Goal: Book appointment/travel/reservation

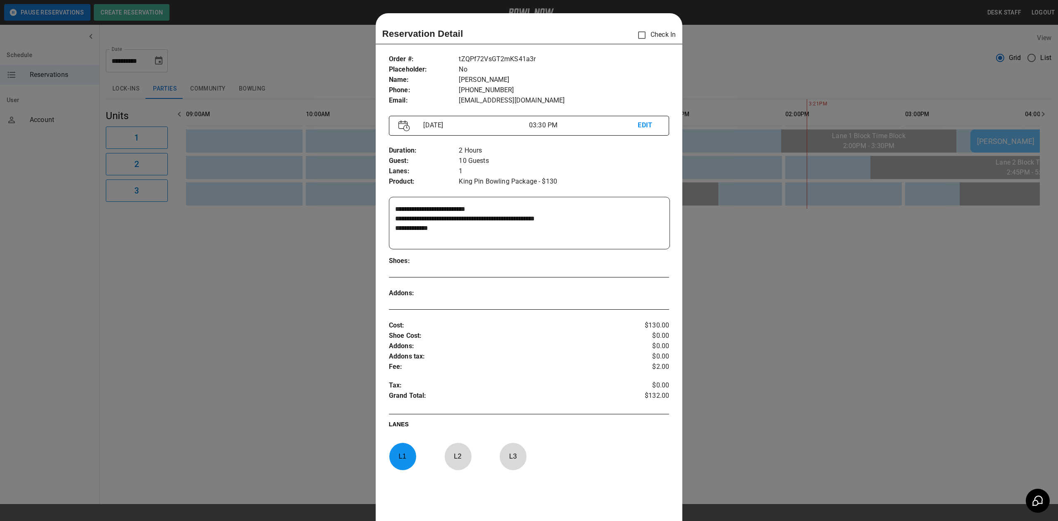
scroll to position [13, 0]
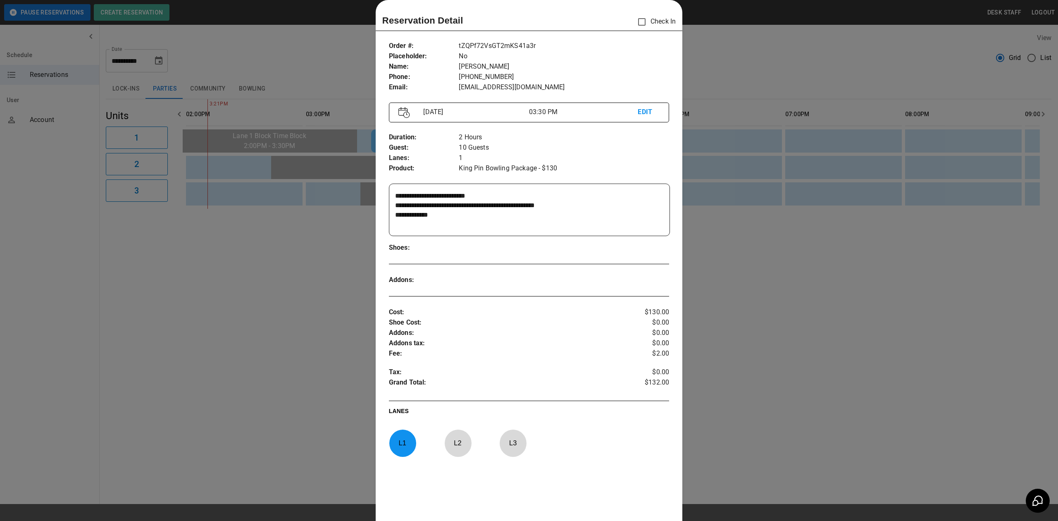
click at [804, 246] on div at bounding box center [529, 260] width 1058 height 521
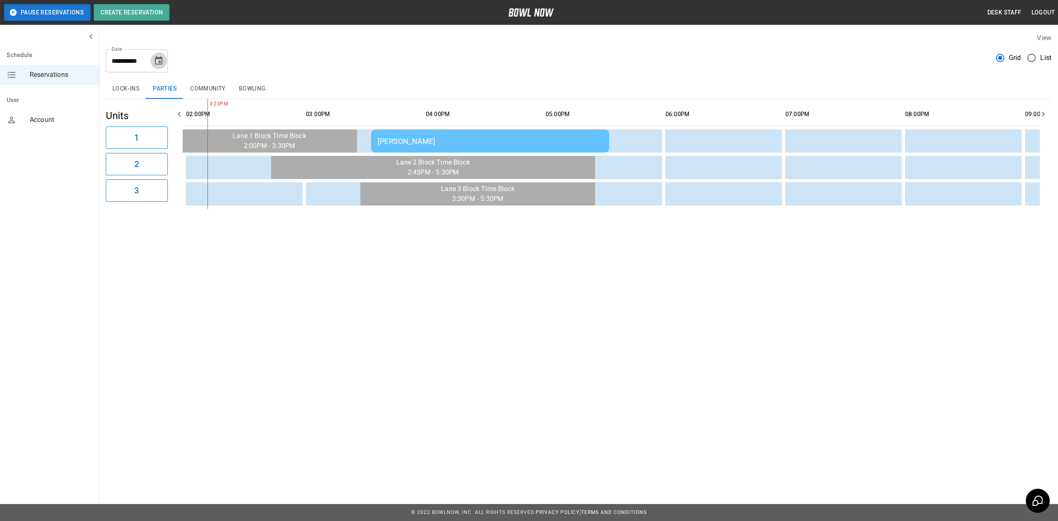
click at [154, 62] on icon "Choose date, selected date is Aug 24, 2025" at bounding box center [159, 61] width 10 height 10
click at [74, 382] on button "30" at bounding box center [67, 386] width 13 height 9
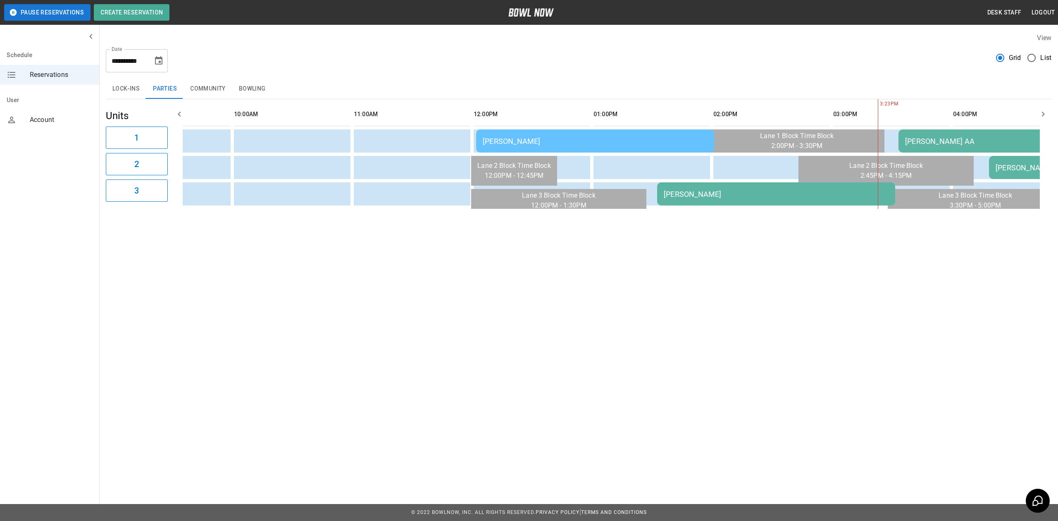
scroll to position [0, 0]
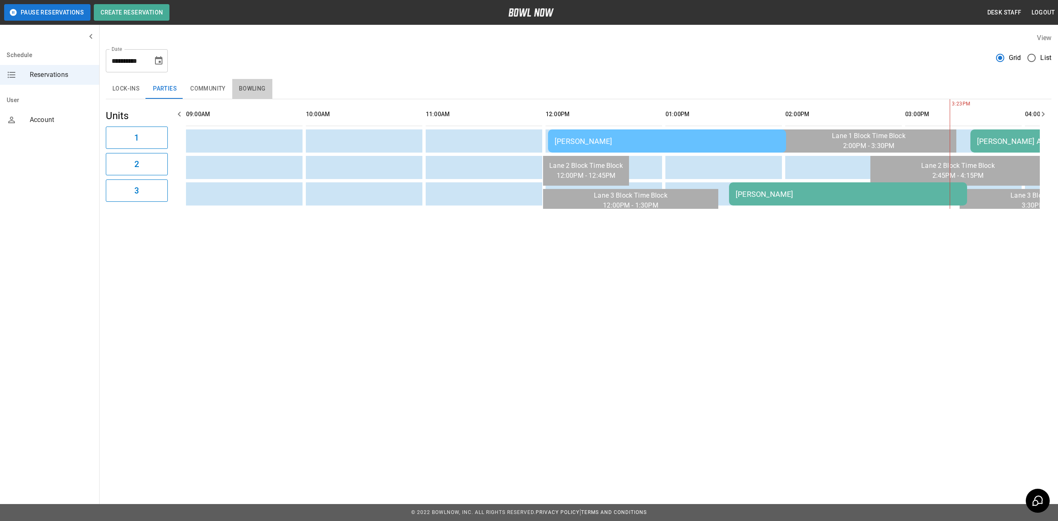
click at [265, 91] on button "Bowling" at bounding box center [252, 89] width 40 height 20
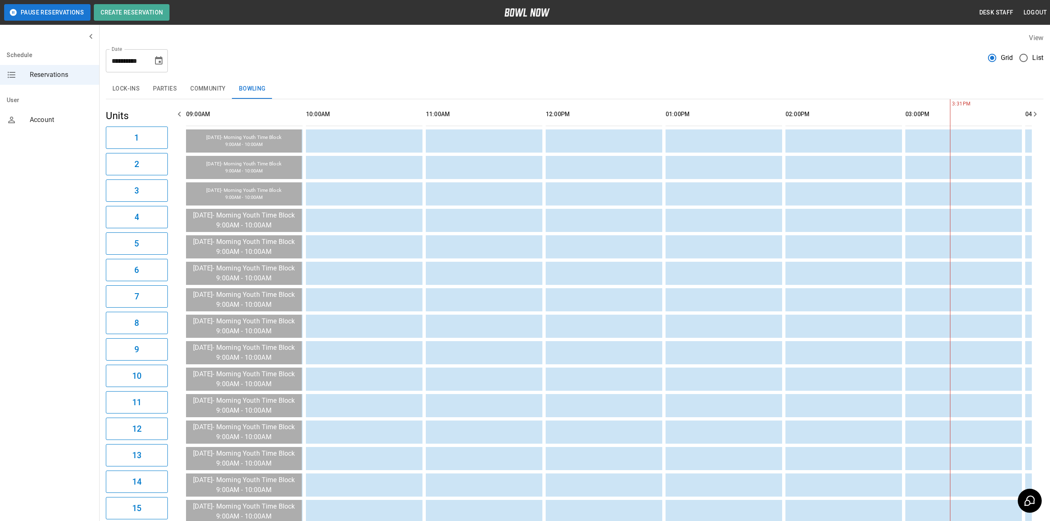
click at [173, 65] on div "**********" at bounding box center [575, 58] width 938 height 30
click at [158, 61] on icon "Choose date, selected date is Aug 30, 2025" at bounding box center [159, 61] width 10 height 10
click at [74, 111] on icon "Next month" at bounding box center [69, 116] width 10 height 10
click at [70, 174] on button "6" at bounding box center [66, 178] width 10 height 9
click at [176, 88] on button "Parties" at bounding box center [164, 89] width 37 height 20
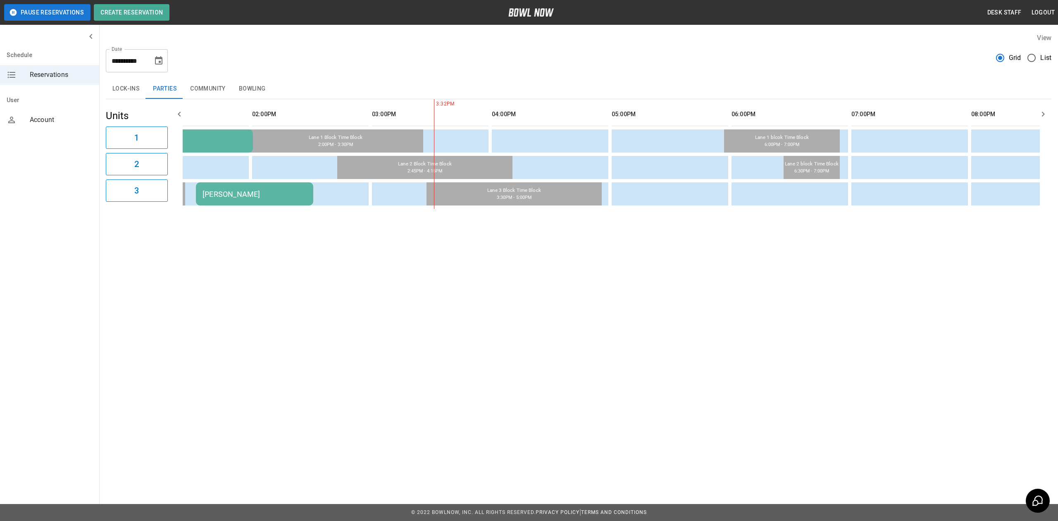
scroll to position [0, 561]
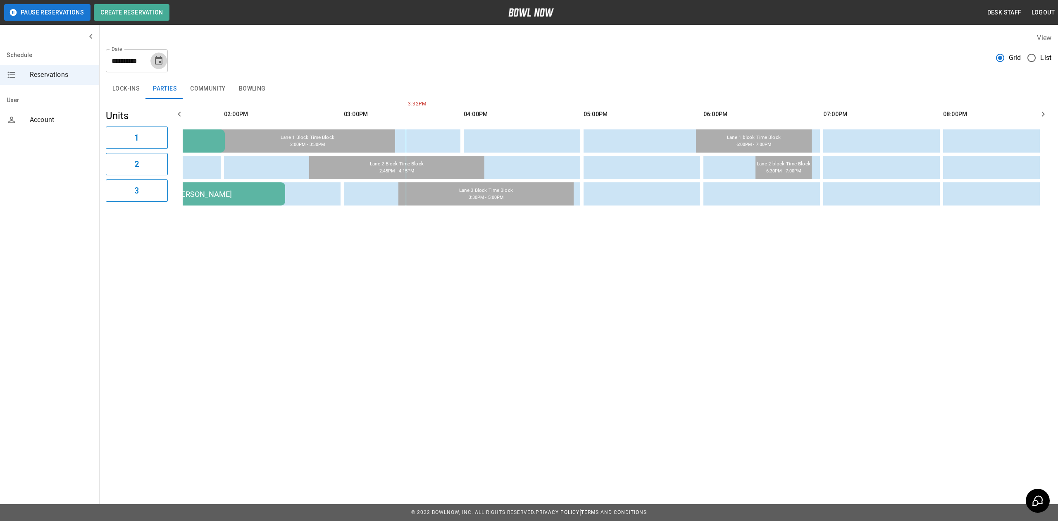
click at [159, 60] on icon "Choose date, selected date is Sep 6, 2025" at bounding box center [159, 61] width 10 height 10
click at [70, 183] on button "7" at bounding box center [66, 187] width 10 height 9
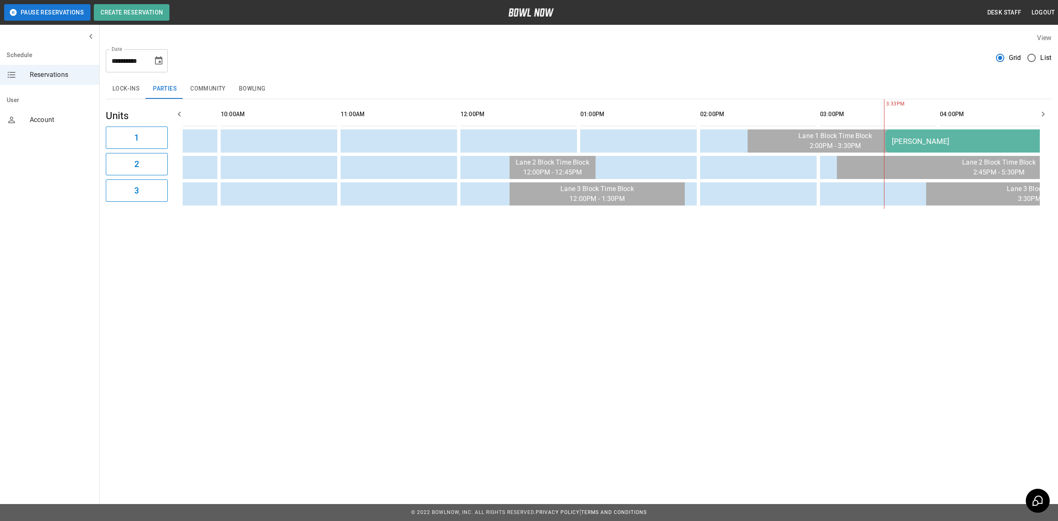
scroll to position [0, 85]
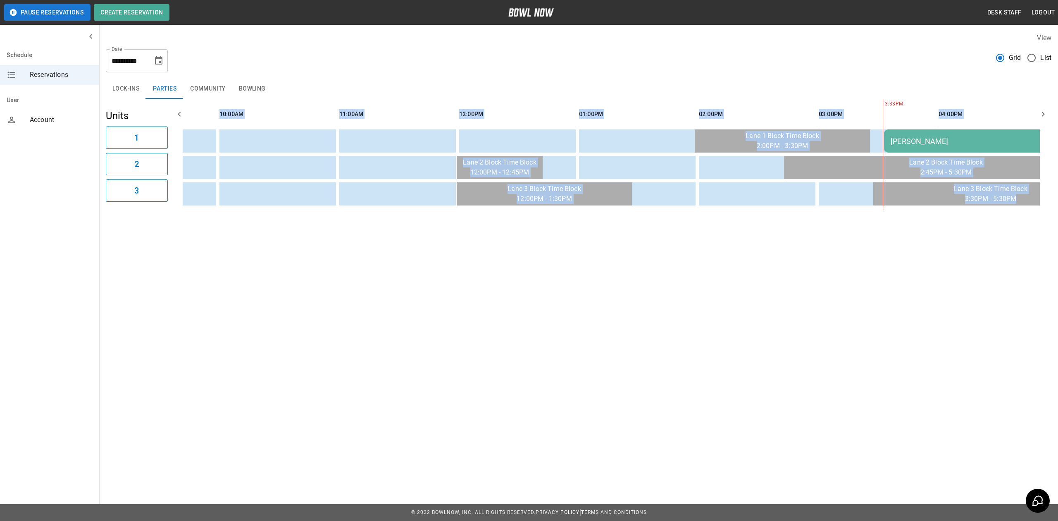
drag, startPoint x: 542, startPoint y: 216, endPoint x: 585, endPoint y: 213, distance: 43.9
click at [585, 213] on div "**********" at bounding box center [578, 120] width 959 height 189
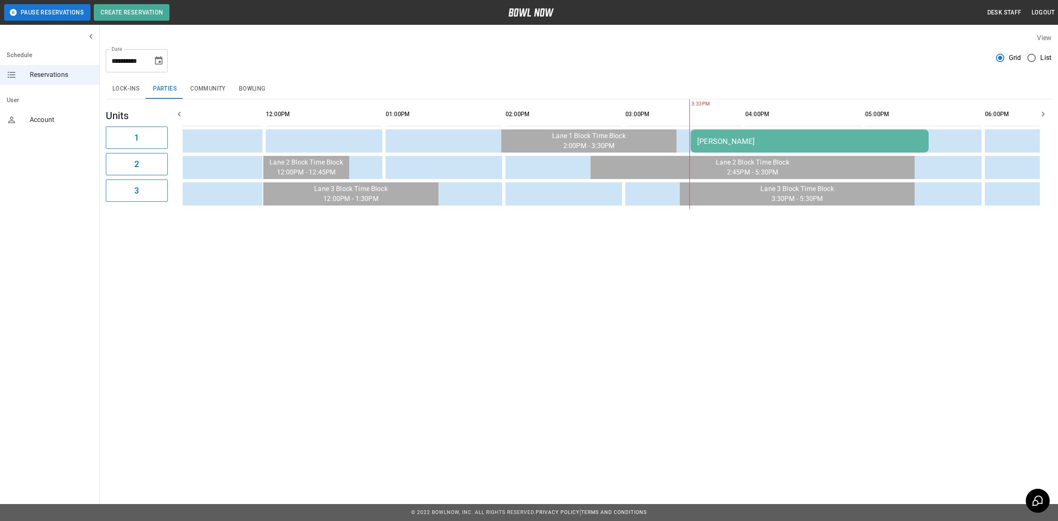
click at [719, 56] on div "**********" at bounding box center [579, 58] width 946 height 30
click at [161, 60] on icon "Choose date, selected date is Sep 7, 2025" at bounding box center [159, 61] width 10 height 10
click at [74, 235] on button "13" at bounding box center [67, 239] width 13 height 9
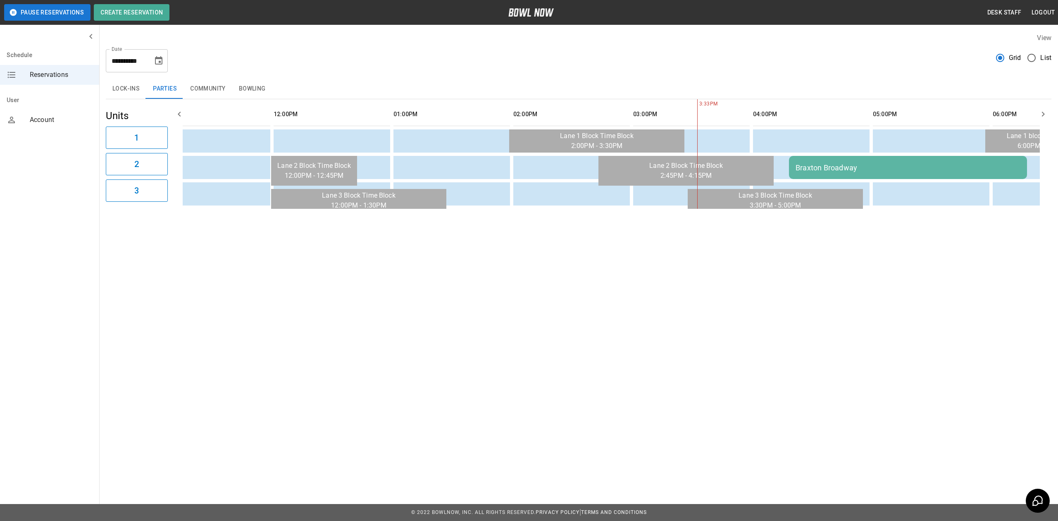
click at [159, 67] on button "Choose date, selected date is Sep 13, 2025" at bounding box center [159, 61] width 17 height 17
click at [74, 296] on button "20" at bounding box center [67, 300] width 13 height 9
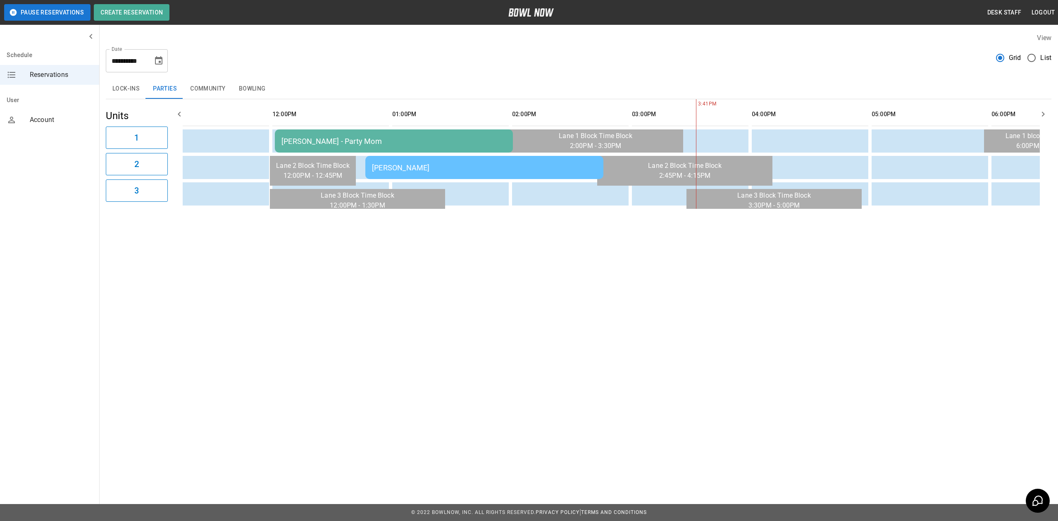
scroll to position [0, 270]
click at [141, 60] on input "**********" at bounding box center [126, 60] width 41 height 23
click at [164, 57] on button "Choose date, selected date is Sep 20, 2025" at bounding box center [159, 61] width 17 height 17
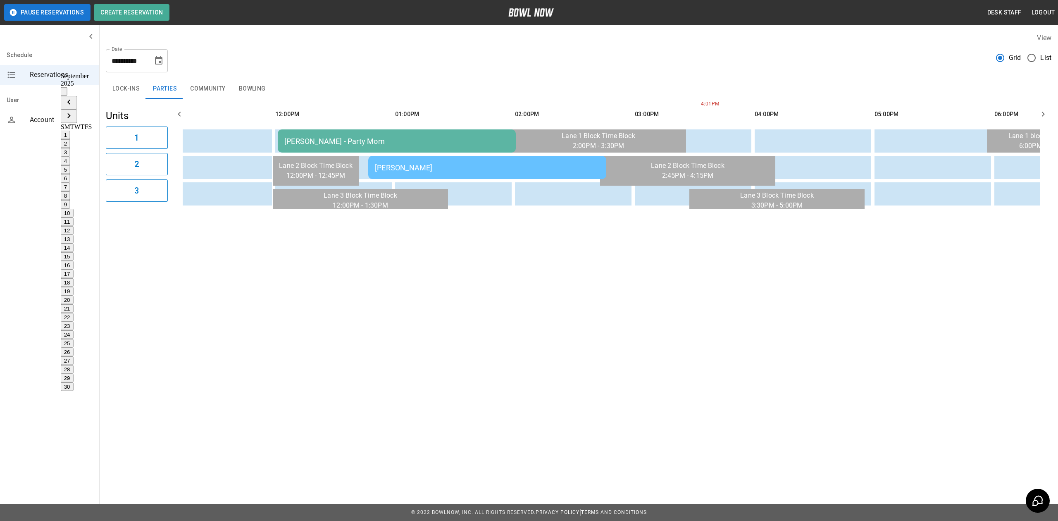
click at [161, 64] on icon "Choose date, selected date is Sep 20, 2025" at bounding box center [158, 60] width 7 height 8
click at [162, 62] on icon "Choose date, selected date is Sep 20, 2025" at bounding box center [158, 60] width 7 height 8
click at [74, 235] on button "13" at bounding box center [67, 239] width 13 height 9
type input "**********"
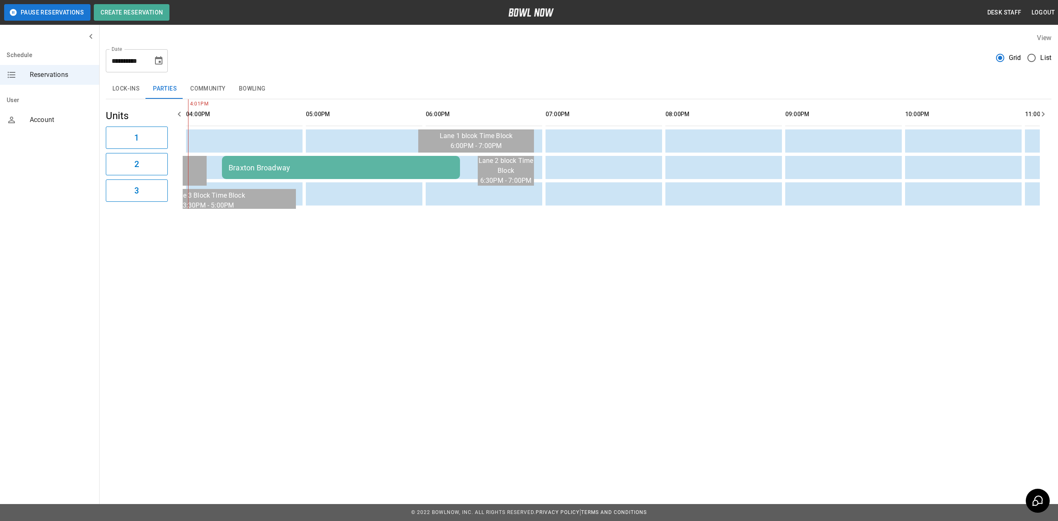
click at [258, 94] on button "Bowling" at bounding box center [252, 89] width 40 height 20
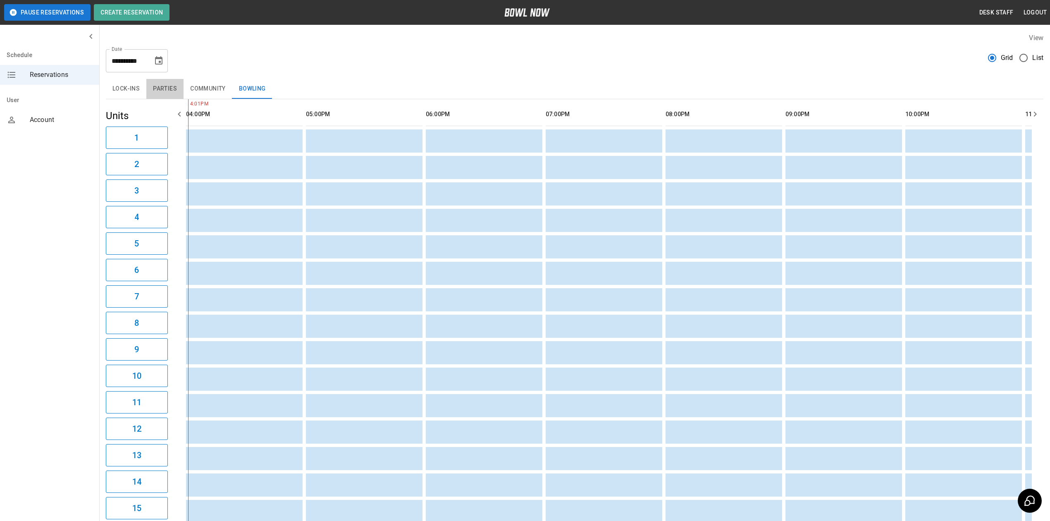
click at [173, 86] on button "Parties" at bounding box center [164, 89] width 37 height 20
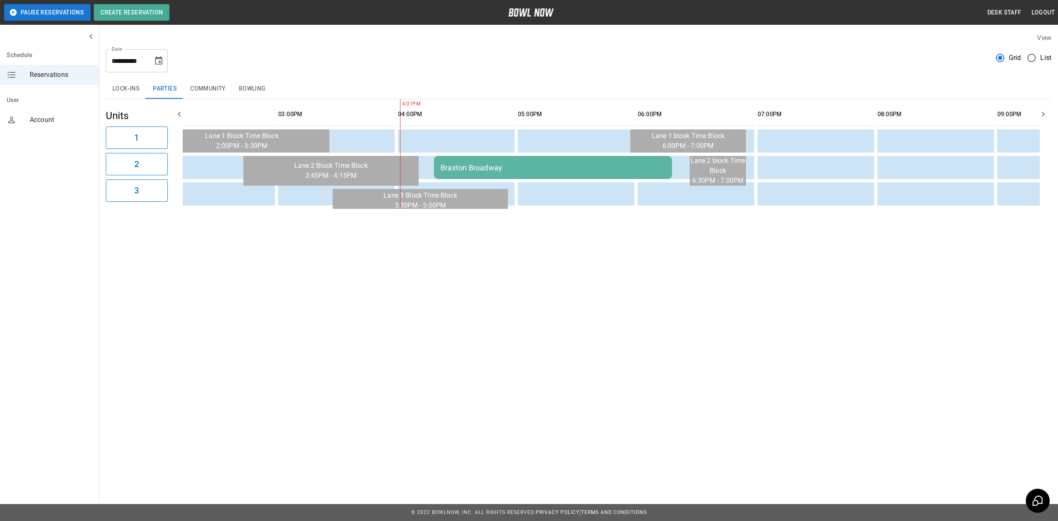
scroll to position [0, 561]
